Goal: Information Seeking & Learning: Learn about a topic

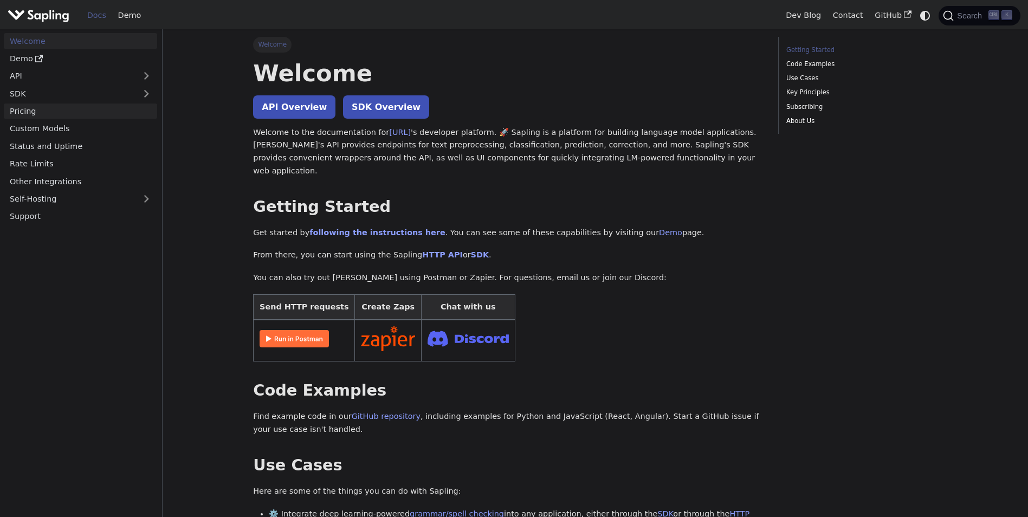
click at [84, 115] on link "Pricing" at bounding box center [80, 112] width 153 height 16
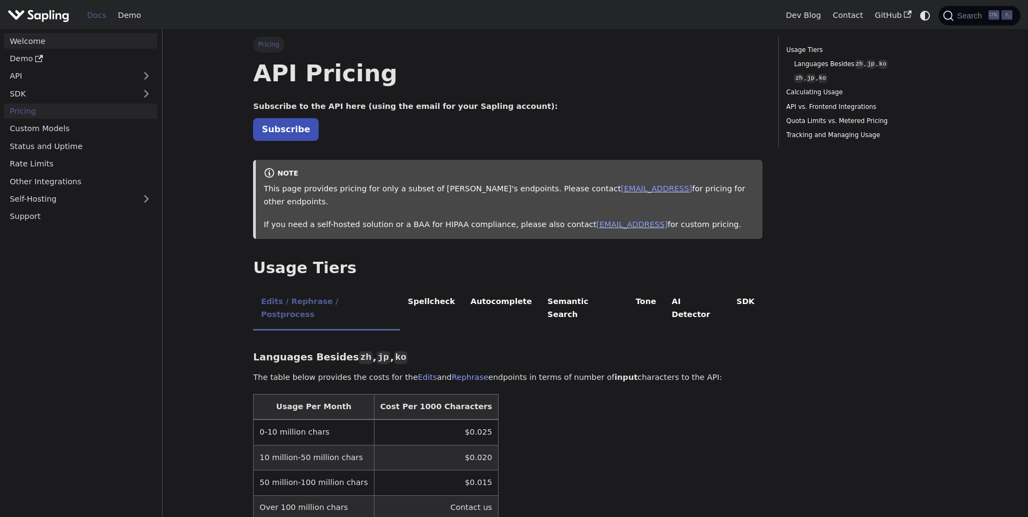
click at [72, 46] on link "Welcome" at bounding box center [80, 41] width 153 height 16
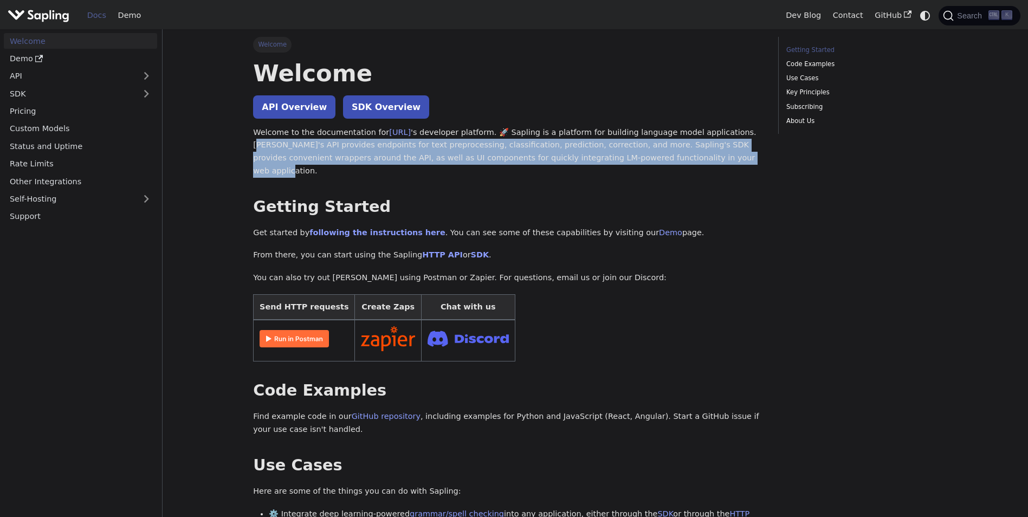
drag, startPoint x: 720, startPoint y: 132, endPoint x: 608, endPoint y: 158, distance: 115.0
click at [608, 158] on p "Welcome to the documentation for [URL] 's developer platform. 🚀 Sapling is a pl…" at bounding box center [507, 151] width 509 height 51
copy p "[PERSON_NAME]'s API provides endpoints for text preprocessing, classification, …"
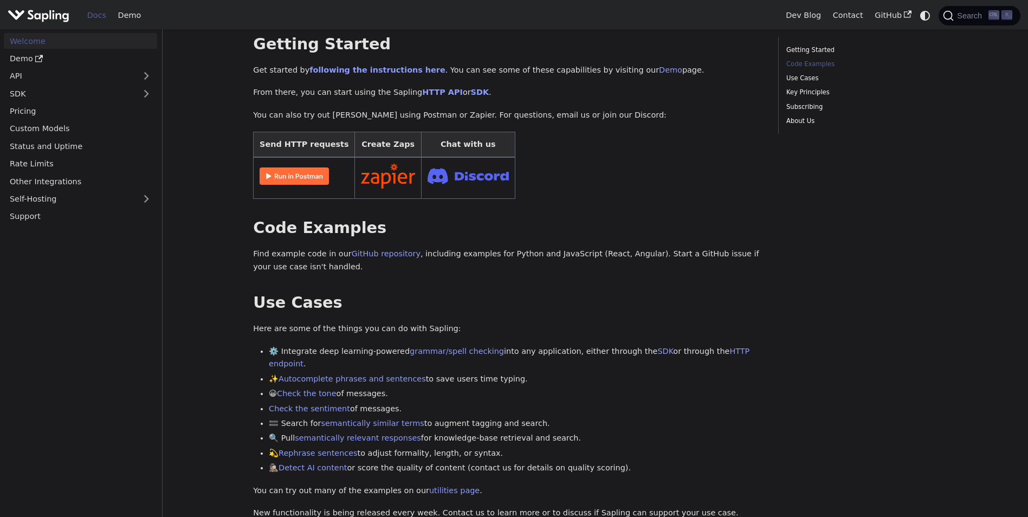
scroll to position [379, 0]
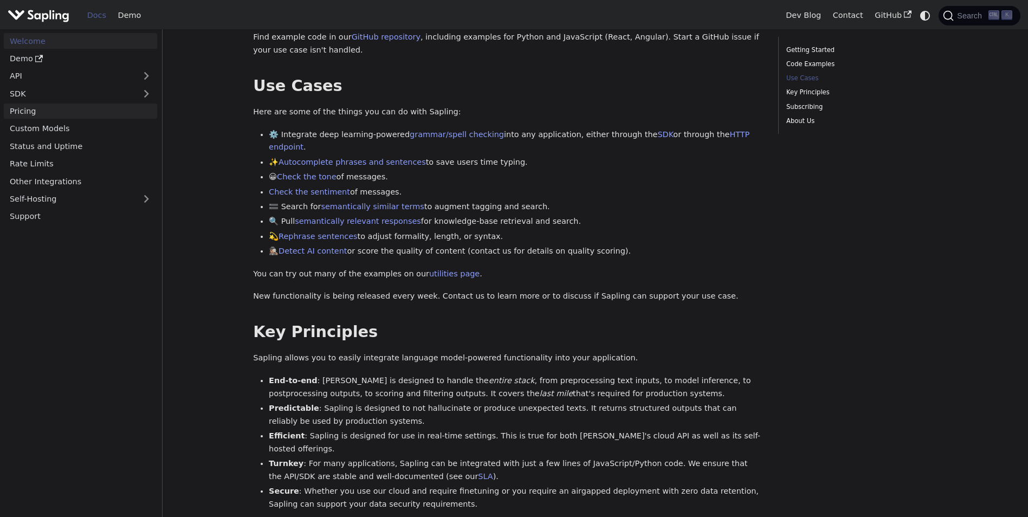
click at [92, 118] on link "Pricing" at bounding box center [80, 112] width 153 height 16
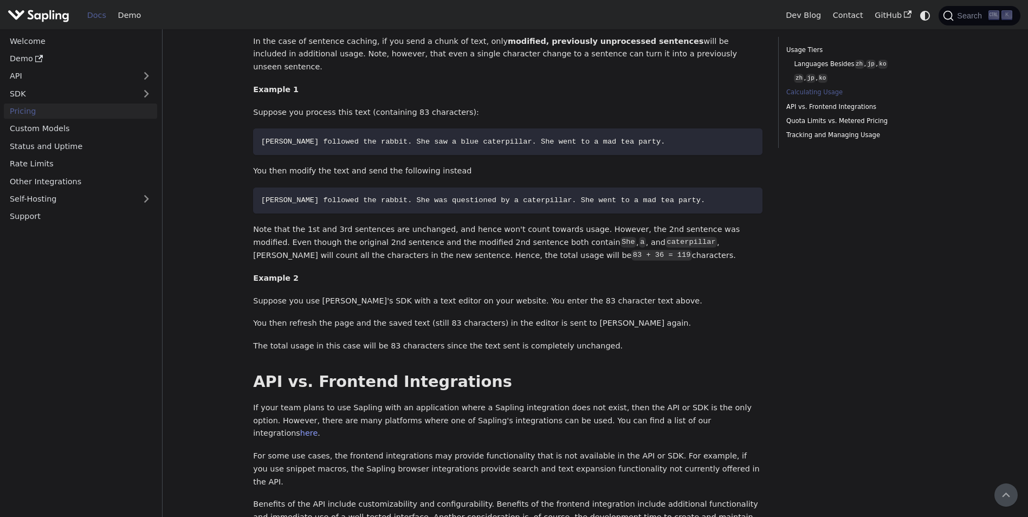
scroll to position [818, 0]
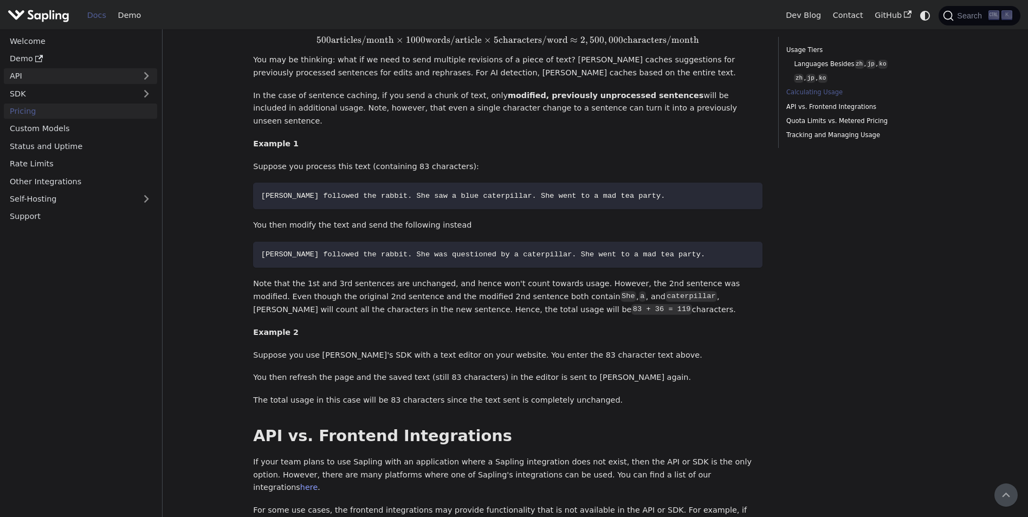
click at [115, 74] on link "API" at bounding box center [70, 76] width 132 height 16
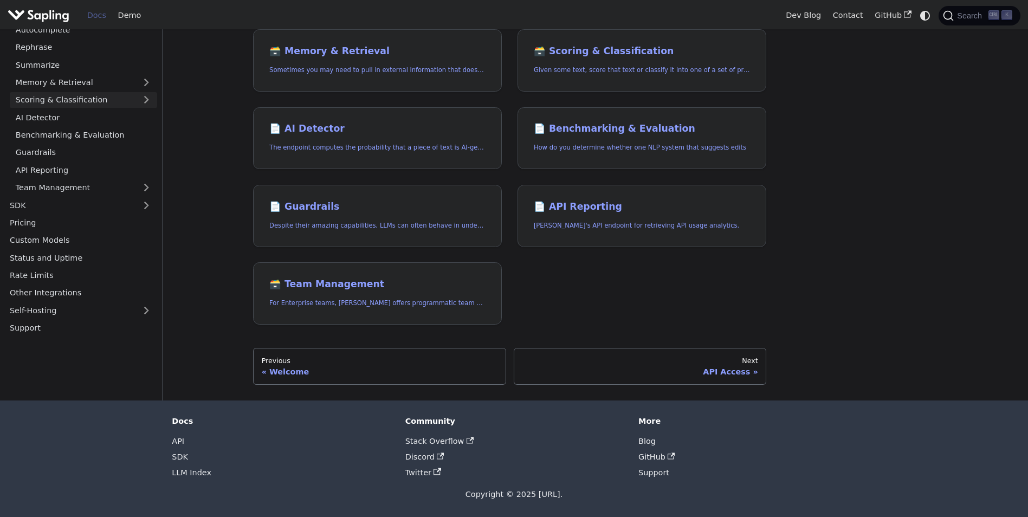
scroll to position [7, 0]
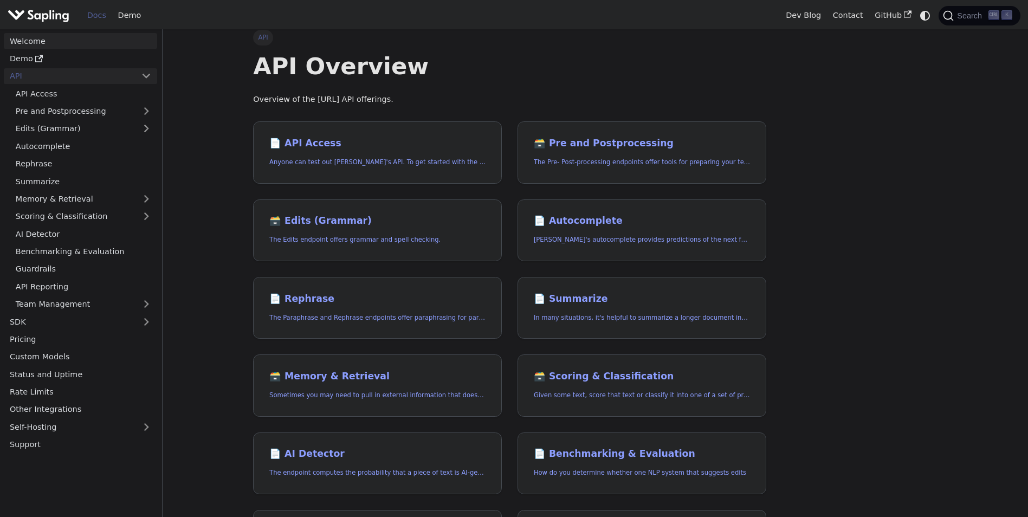
click at [78, 38] on link "Welcome" at bounding box center [80, 41] width 153 height 16
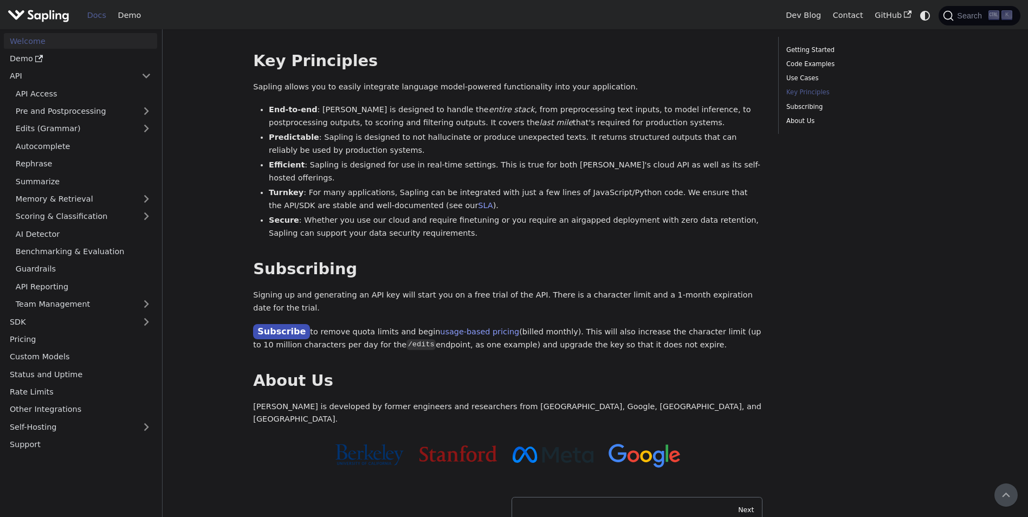
scroll to position [542, 0]
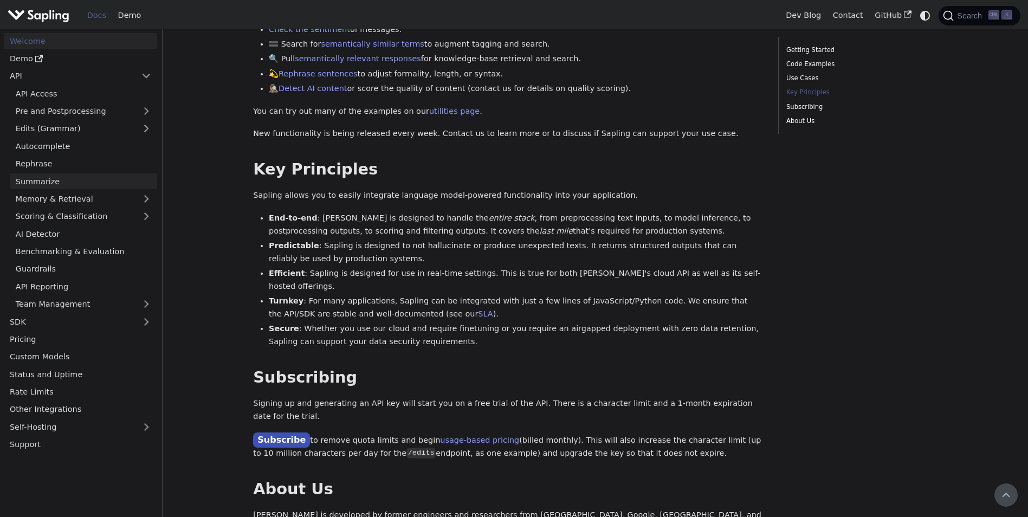
click at [86, 188] on link "Summarize" at bounding box center [83, 181] width 147 height 16
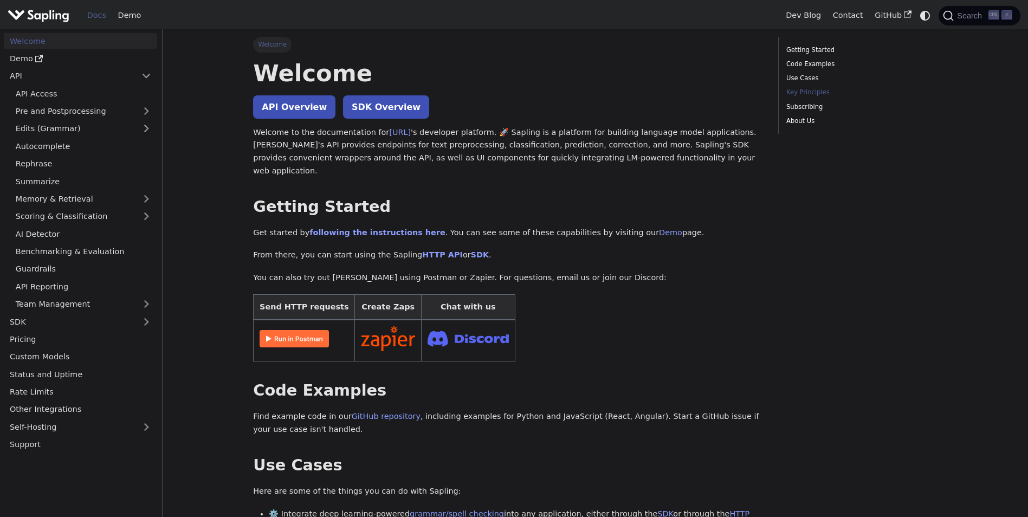
scroll to position [542, 0]
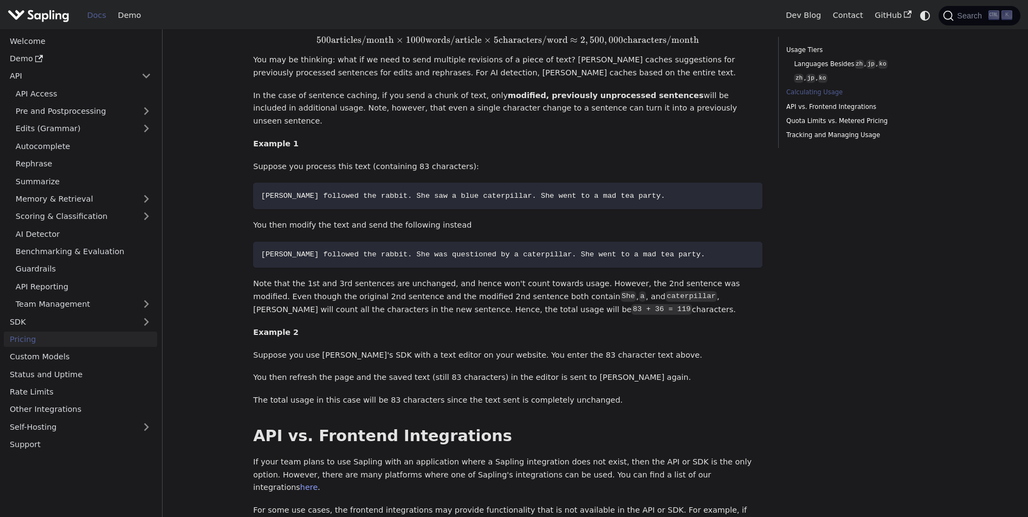
scroll to position [379, 0]
